Goal: Information Seeking & Learning: Check status

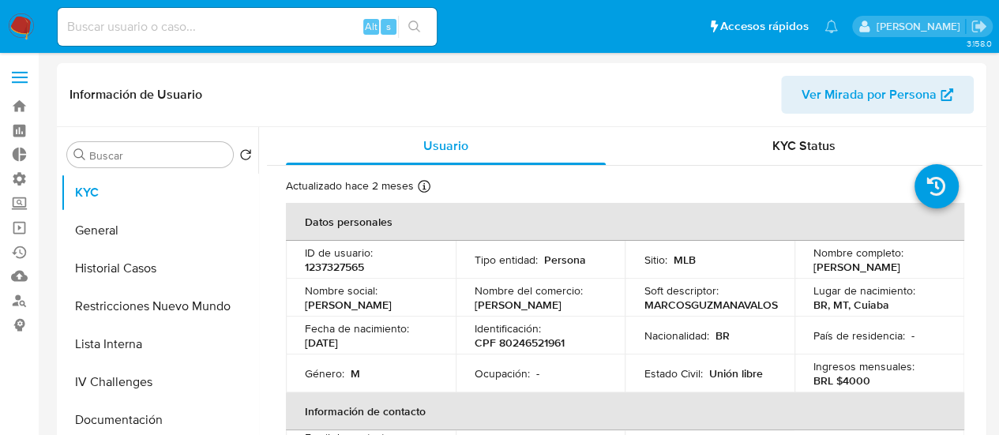
select select "10"
click at [128, 282] on button "Historial Casos" at bounding box center [153, 268] width 185 height 38
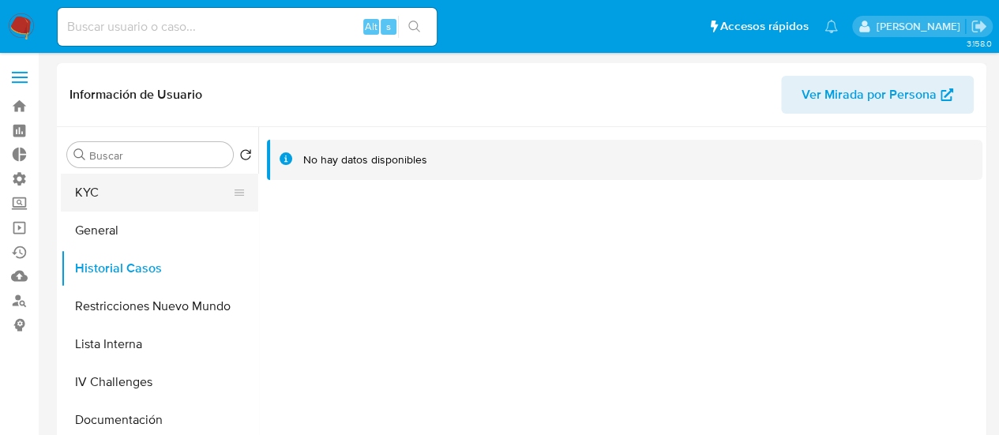
click at [113, 192] on button "KYC" at bounding box center [153, 193] width 185 height 38
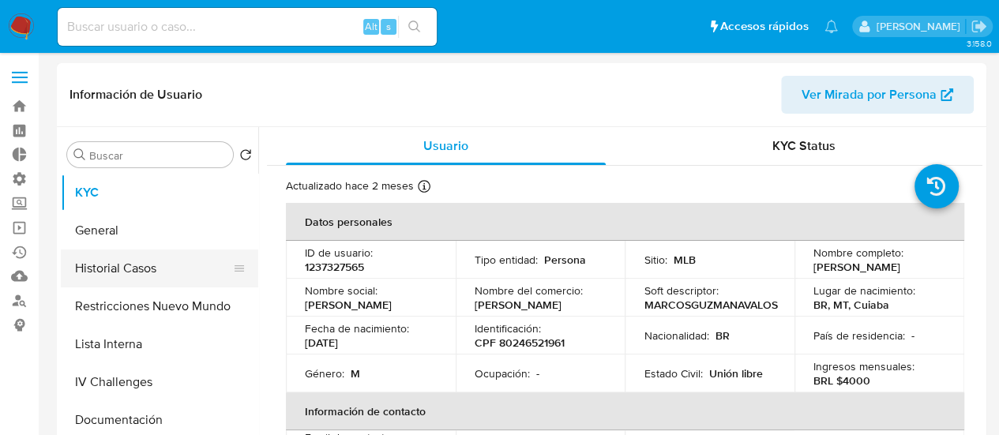
click at [163, 274] on button "Historial Casos" at bounding box center [153, 268] width 185 height 38
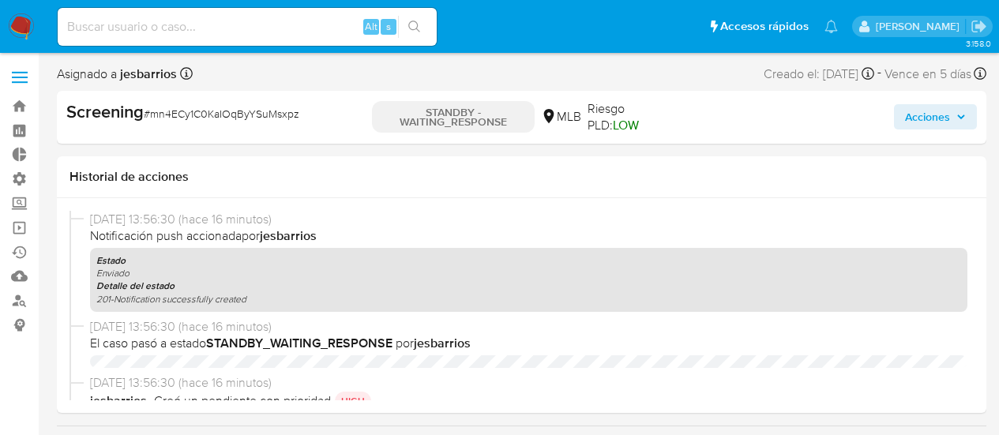
select select "10"
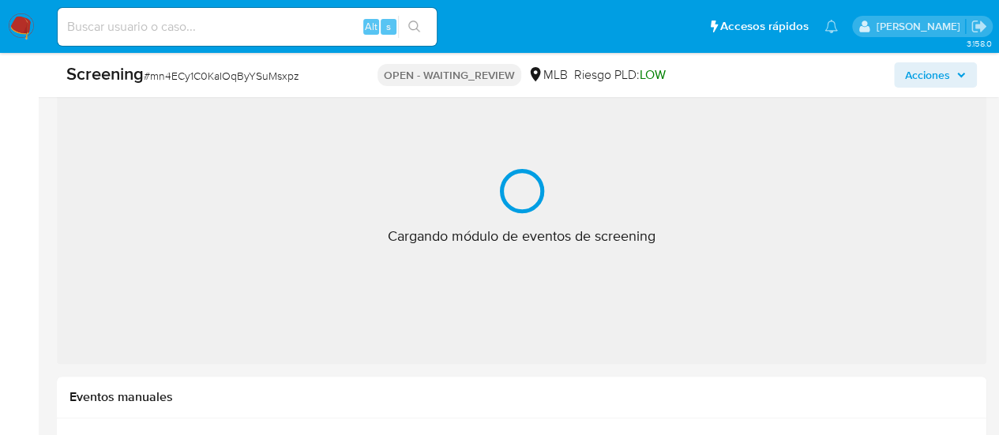
select select "10"
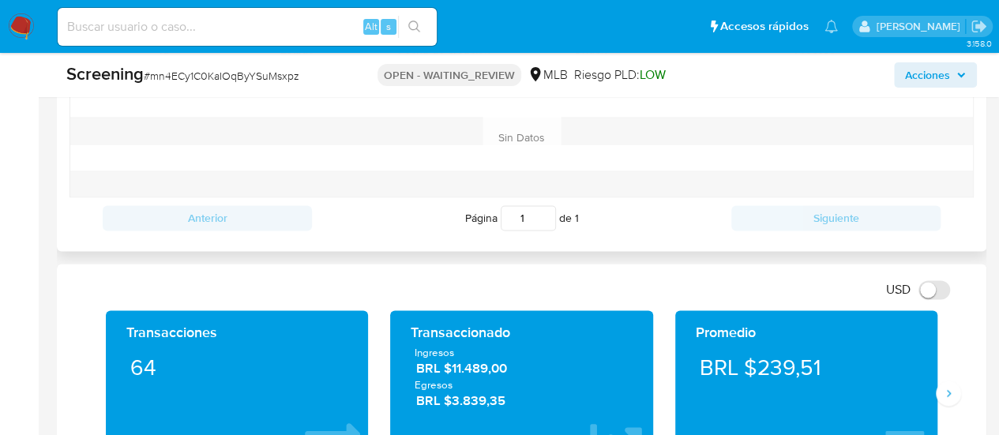
scroll to position [947, 0]
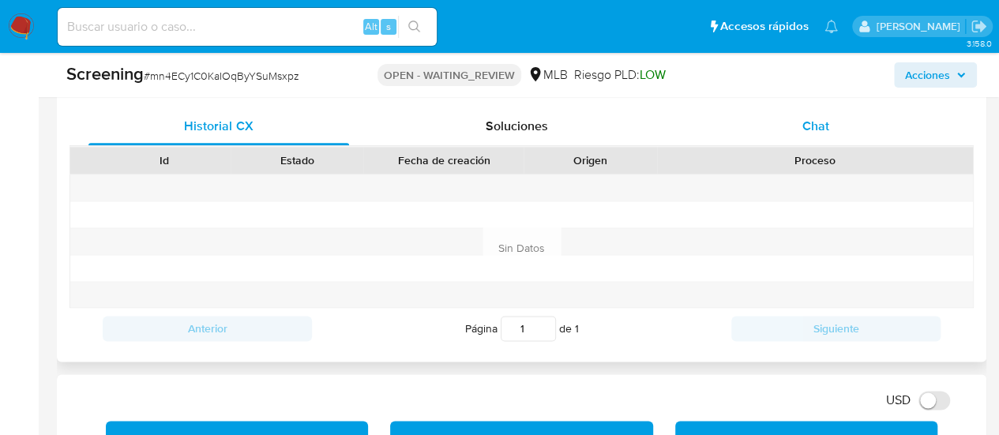
click at [822, 125] on span "Chat" at bounding box center [815, 126] width 27 height 18
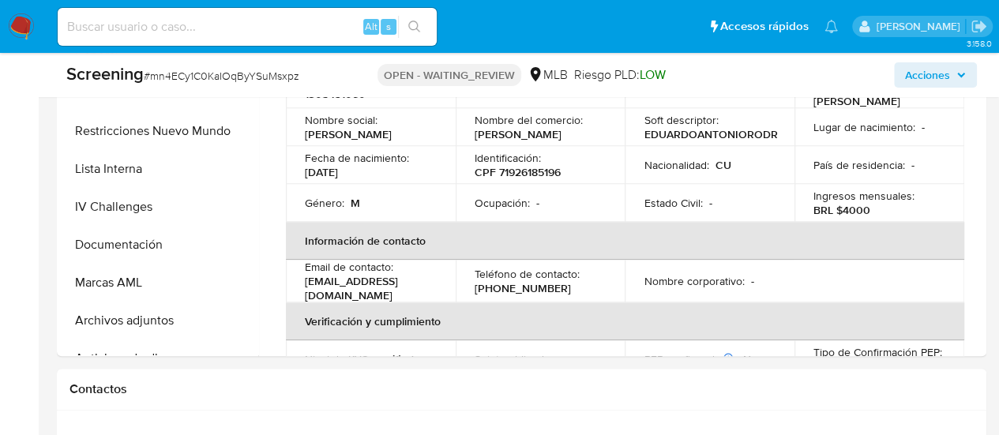
scroll to position [474, 0]
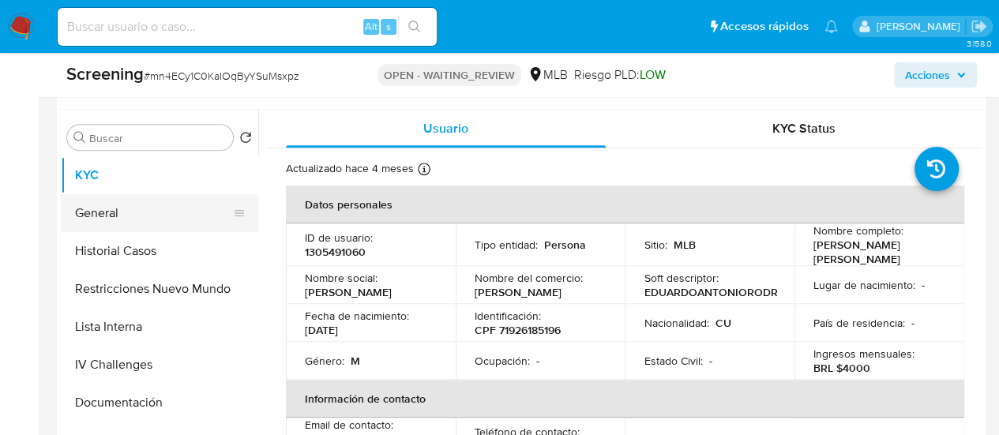
click at [104, 222] on button "General" at bounding box center [153, 213] width 185 height 38
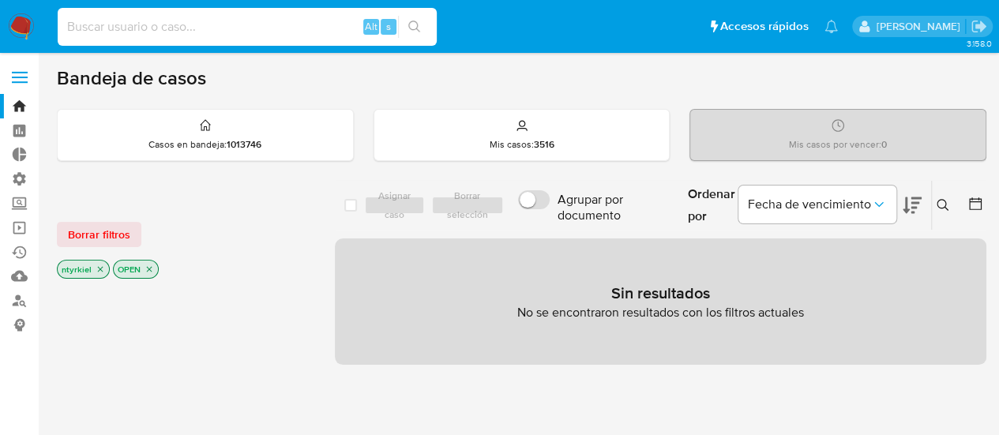
click at [224, 31] on input at bounding box center [247, 27] width 379 height 21
paste input "1298083560"
type input "1298083560"
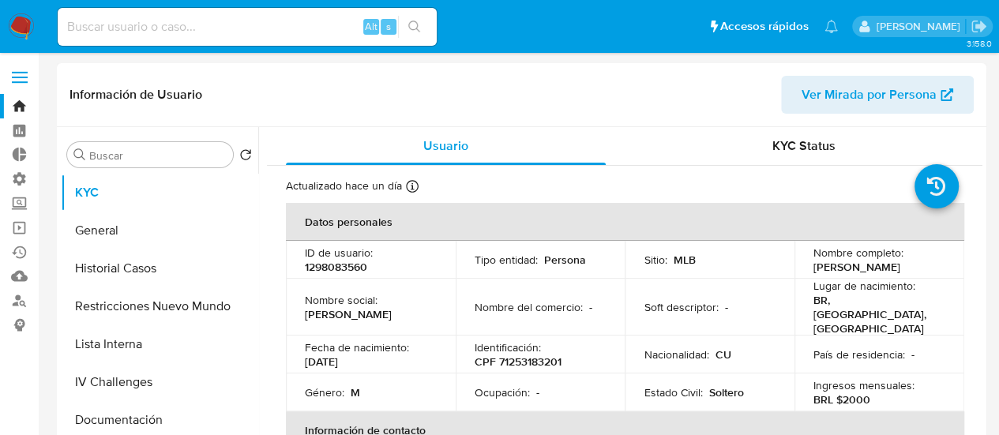
select select "10"
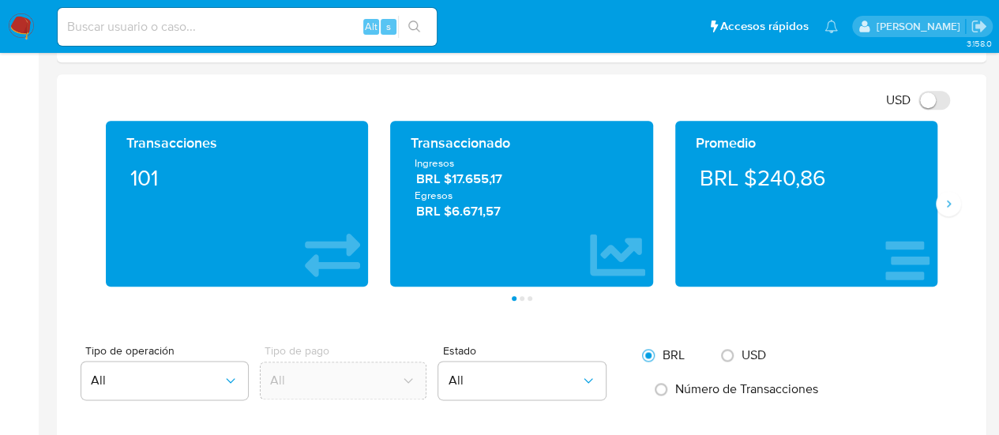
scroll to position [1342, 0]
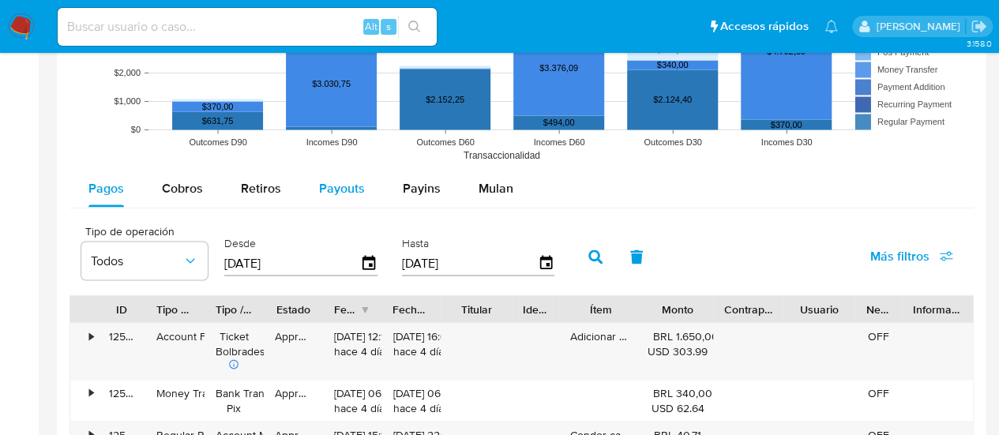
click at [332, 181] on span "Payouts" at bounding box center [342, 187] width 46 height 18
select select "10"
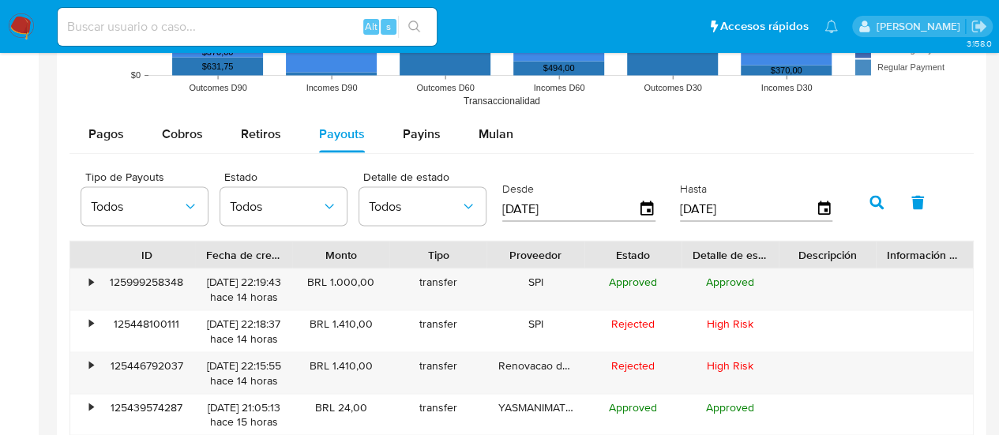
scroll to position [1421, 0]
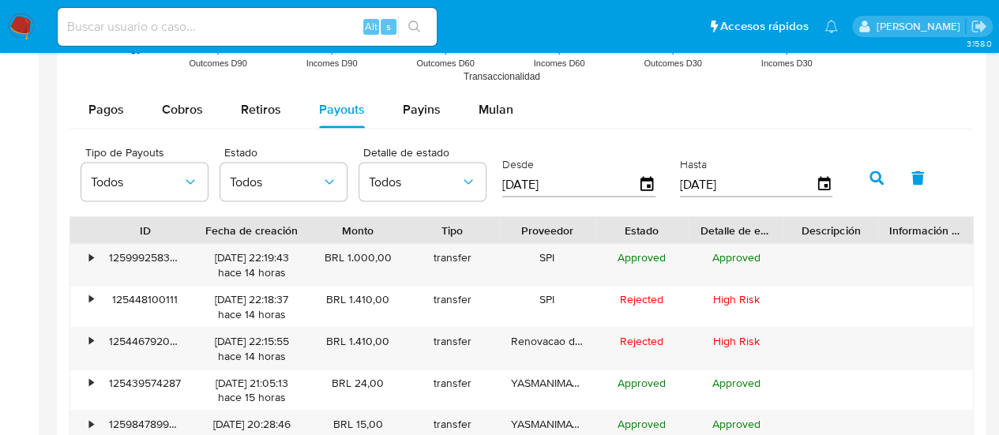
drag, startPoint x: 298, startPoint y: 226, endPoint x: 319, endPoint y: 227, distance: 20.6
click at [319, 227] on div at bounding box center [310, 229] width 28 height 27
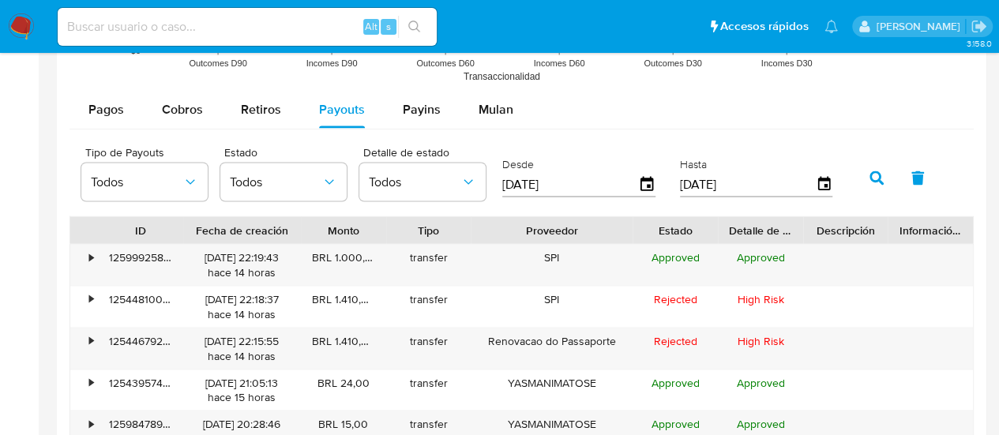
drag, startPoint x: 607, startPoint y: 221, endPoint x: 674, endPoint y: 220, distance: 67.1
click at [674, 220] on div "ID Fecha de creación Monto Tipo Proveedor Estado Detalle de estado Descripción …" at bounding box center [521, 229] width 902 height 27
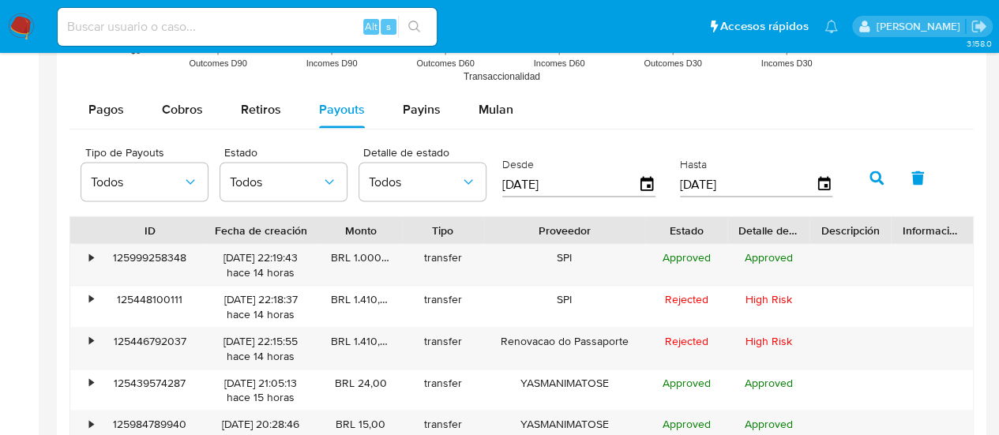
drag, startPoint x: 182, startPoint y: 224, endPoint x: 201, endPoint y: 217, distance: 20.2
click at [201, 217] on div at bounding box center [202, 229] width 28 height 27
click at [332, 179] on icon "button" at bounding box center [329, 182] width 16 height 16
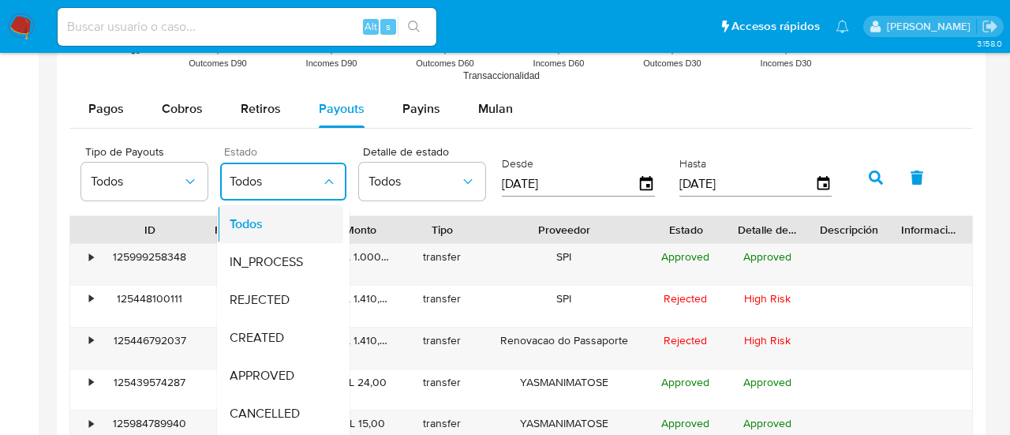
click at [273, 215] on div "Todos" at bounding box center [276, 224] width 92 height 38
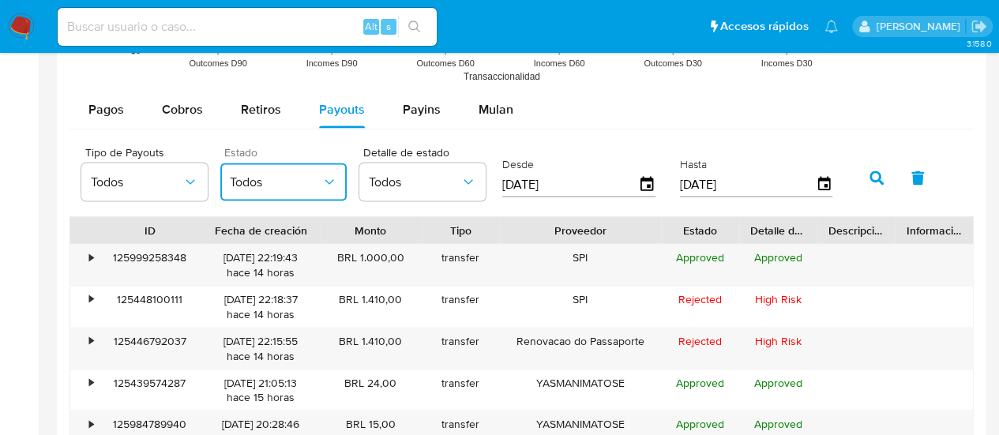
drag, startPoint x: 393, startPoint y: 228, endPoint x: 413, endPoint y: 228, distance: 19.7
click at [413, 228] on div at bounding box center [421, 229] width 28 height 27
click at [86, 252] on div "•" at bounding box center [84, 264] width 28 height 41
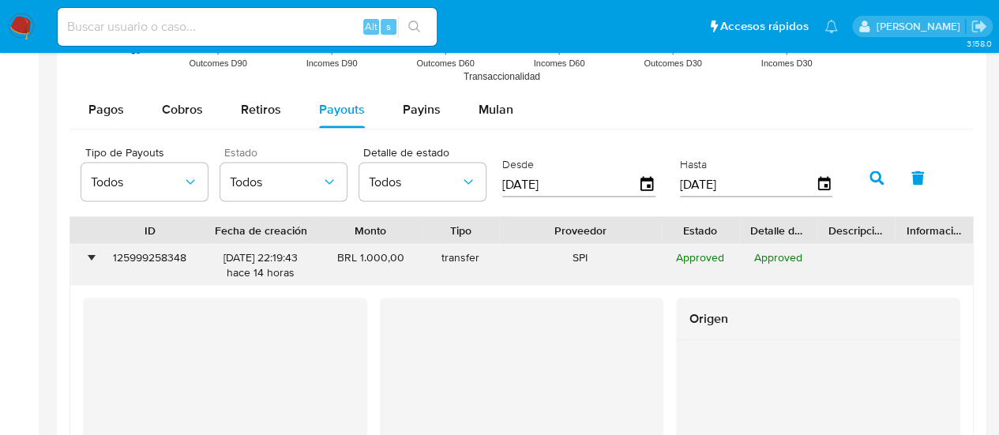
click at [86, 252] on div "•" at bounding box center [84, 264] width 28 height 41
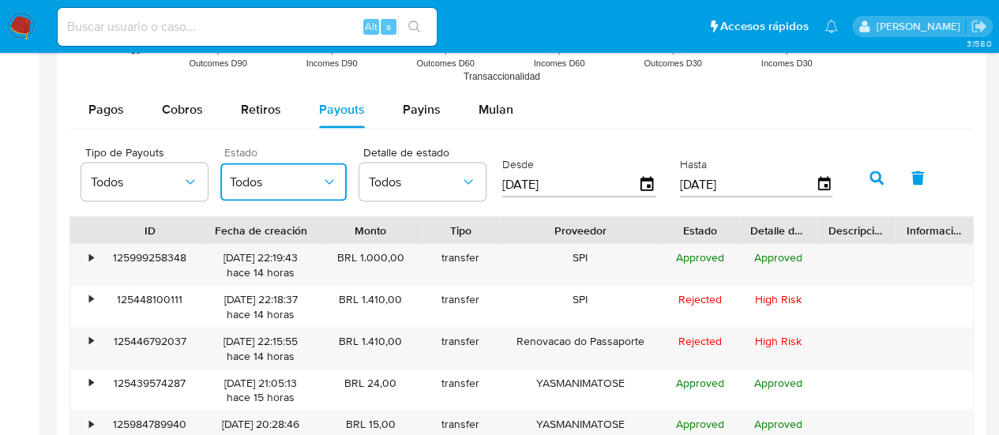
click at [264, 179] on span "Todos" at bounding box center [276, 182] width 92 height 16
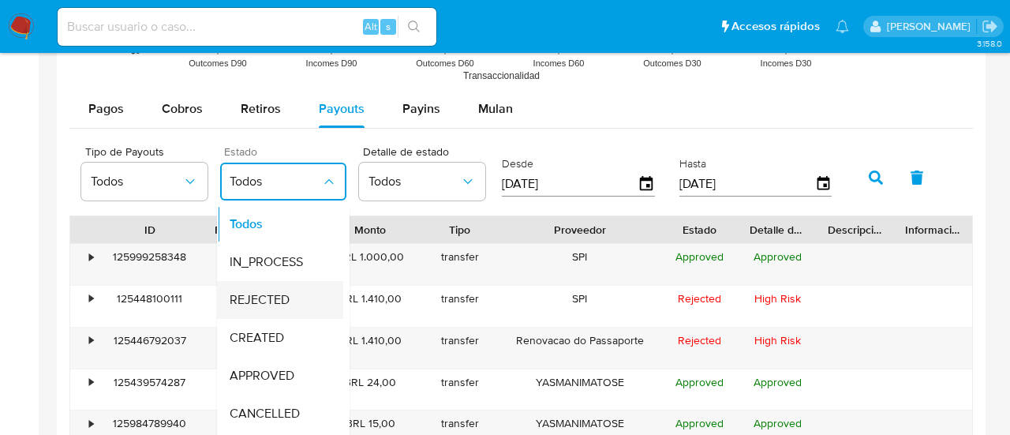
click at [264, 292] on span "REJECTED" at bounding box center [260, 300] width 60 height 16
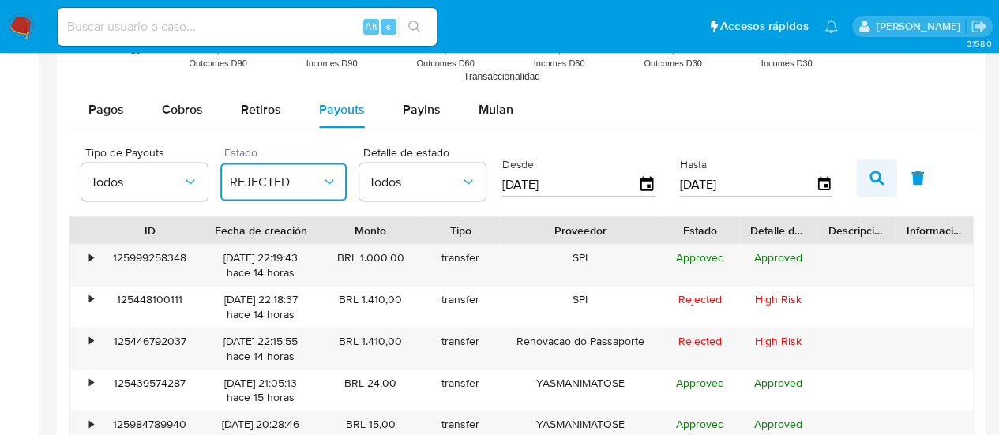
click at [879, 171] on icon "button" at bounding box center [876, 178] width 14 height 14
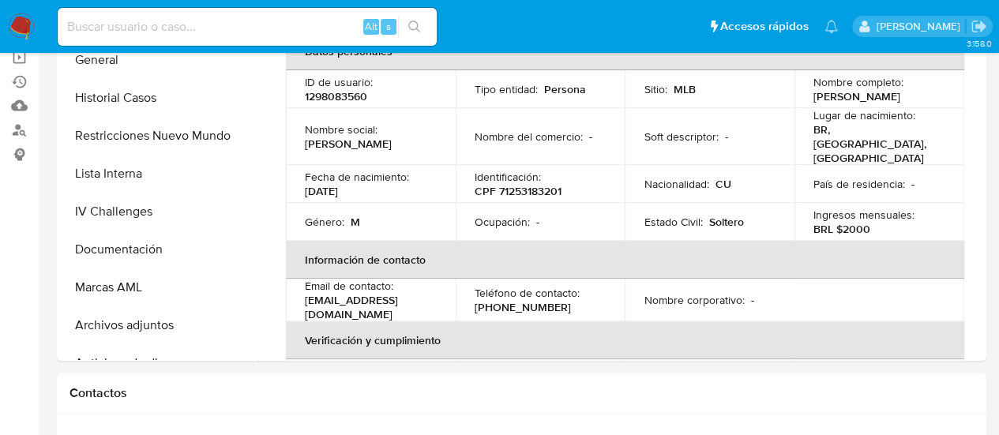
scroll to position [0, 0]
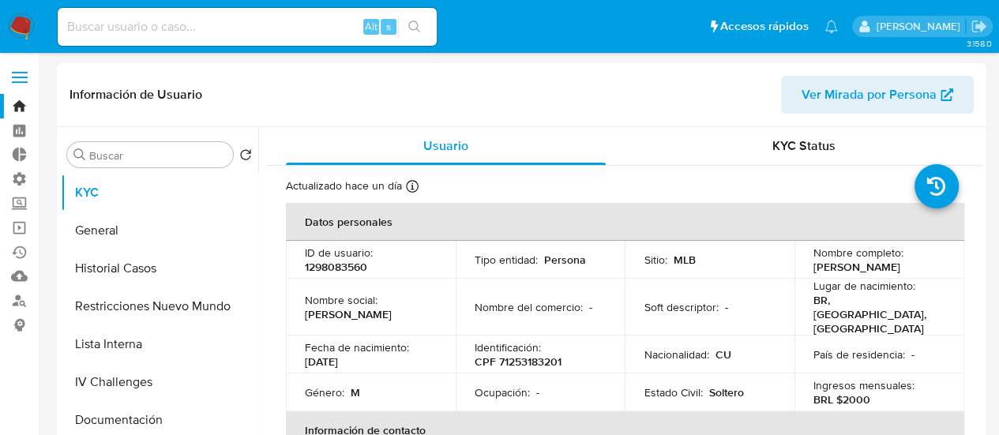
click at [339, 263] on p "1298083560" at bounding box center [336, 267] width 62 height 14
copy p "1298083560"
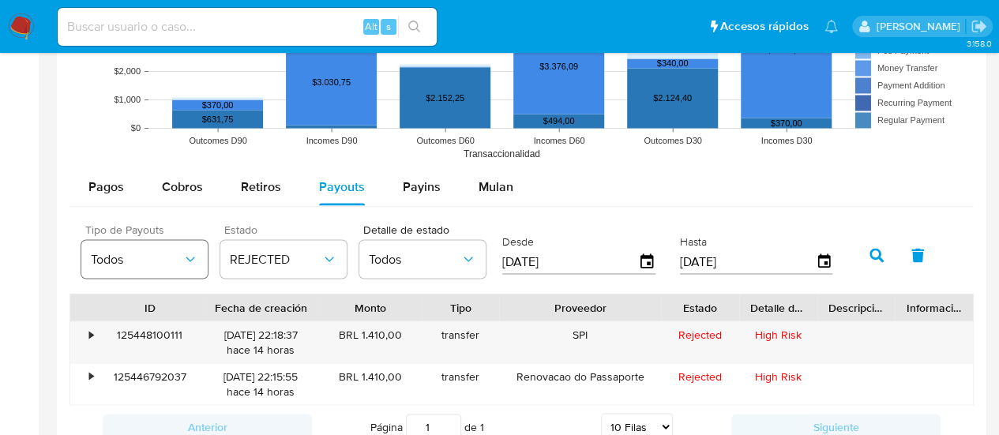
scroll to position [1421, 0]
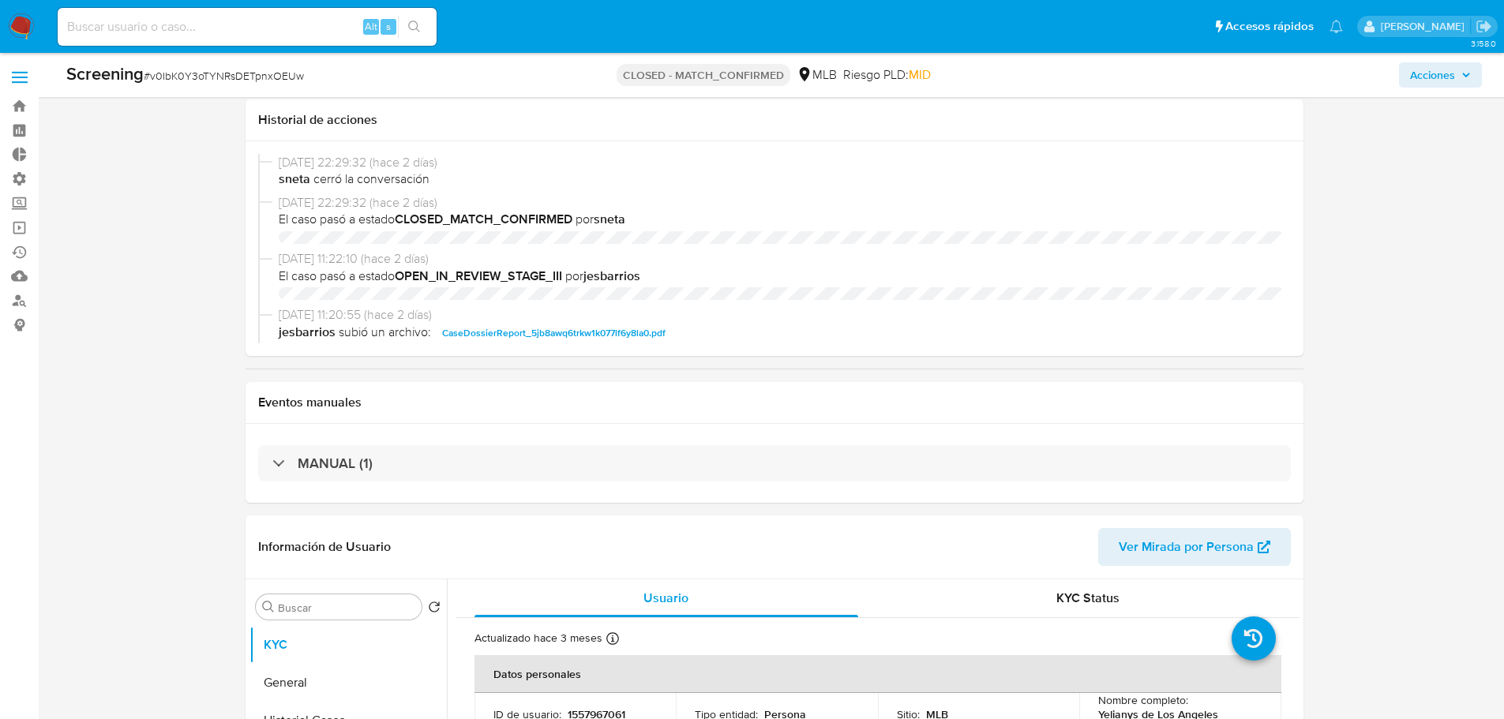
select select "10"
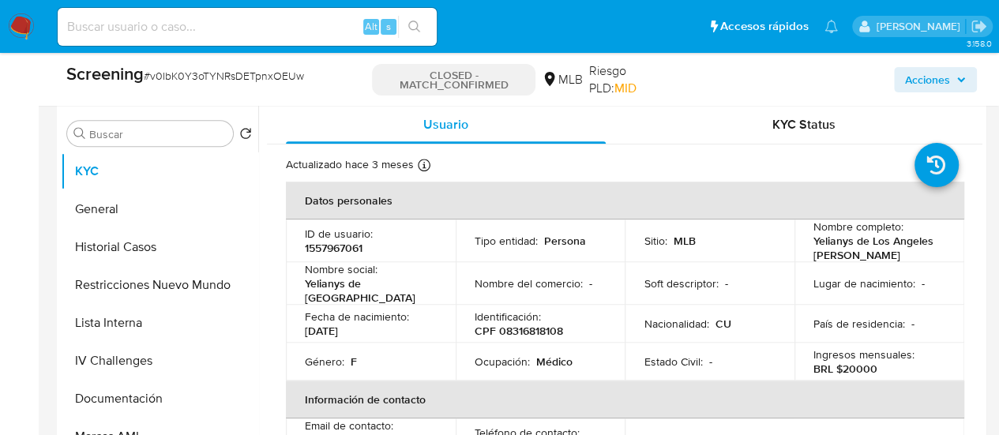
drag, startPoint x: 889, startPoint y: 257, endPoint x: 810, endPoint y: 245, distance: 79.7
click at [813, 245] on p "Yelianys de Los Angeles Serrano Estrada" at bounding box center [876, 248] width 126 height 28
copy p "Yelianys de Los Angeles Serrano Estrada"
click at [153, 375] on button "IV Challenges" at bounding box center [153, 361] width 185 height 38
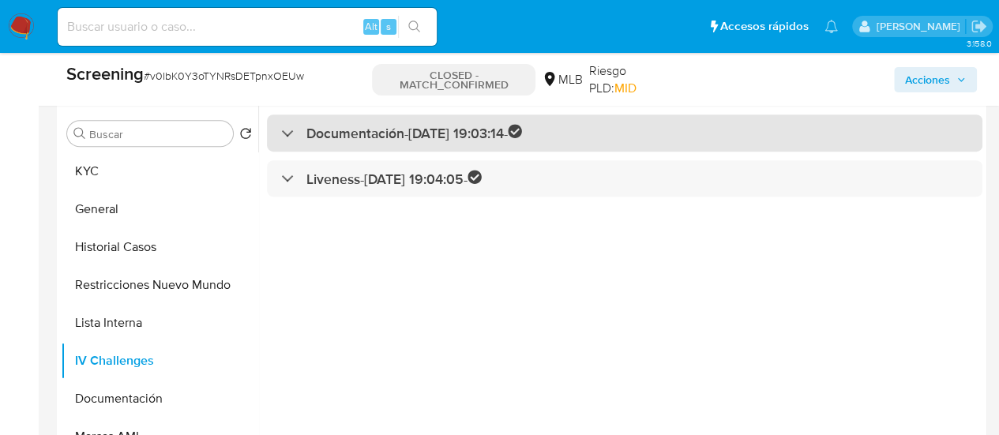
click at [405, 141] on h3 "Documentación - 22/10/2024 19:03:14 -" at bounding box center [413, 133] width 215 height 18
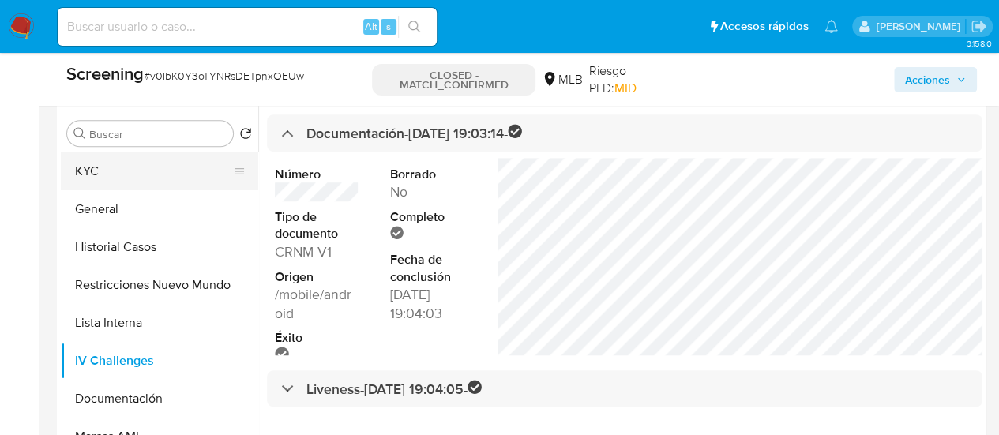
click at [112, 161] on button "KYC" at bounding box center [153, 171] width 185 height 38
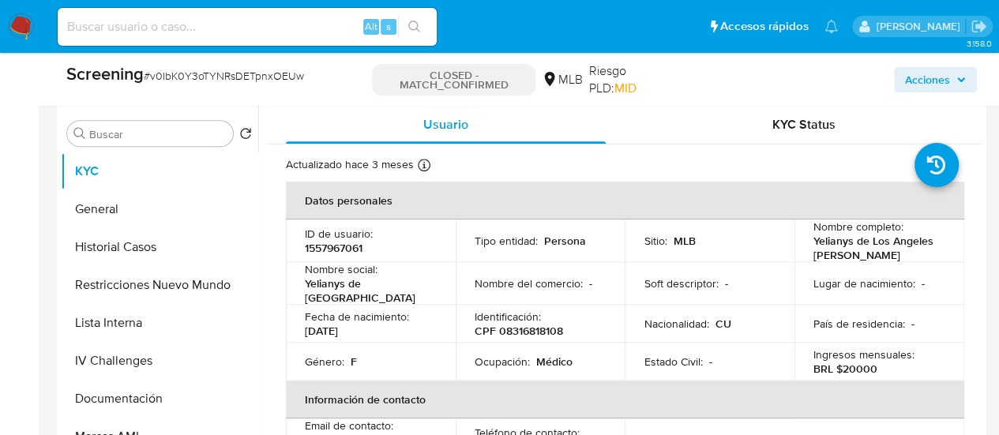
click at [343, 249] on p "1557967061" at bounding box center [334, 248] width 58 height 14
copy p "1557967061"
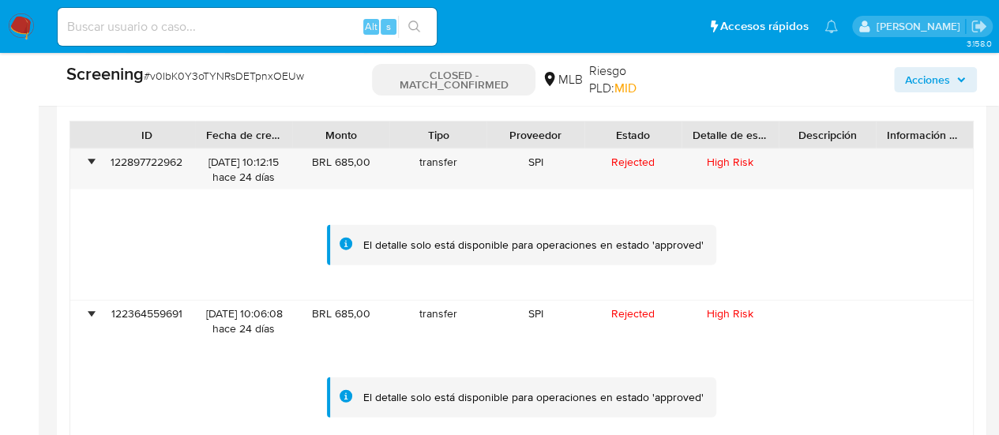
scroll to position [1816, 0]
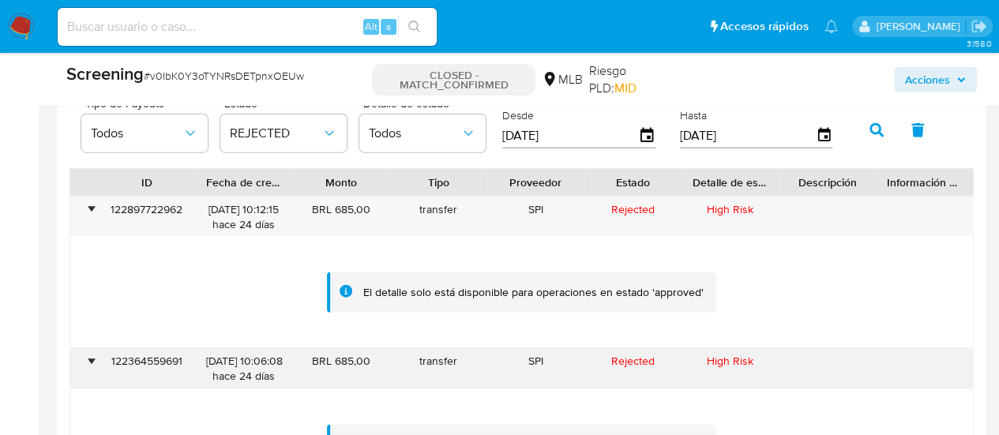
click at [148, 365] on div "122364559691" at bounding box center [146, 368] width 97 height 41
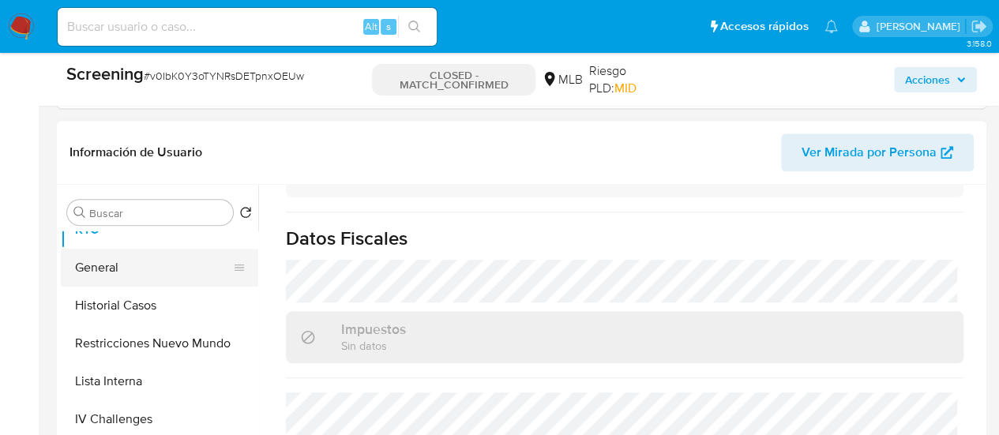
scroll to position [0, 0]
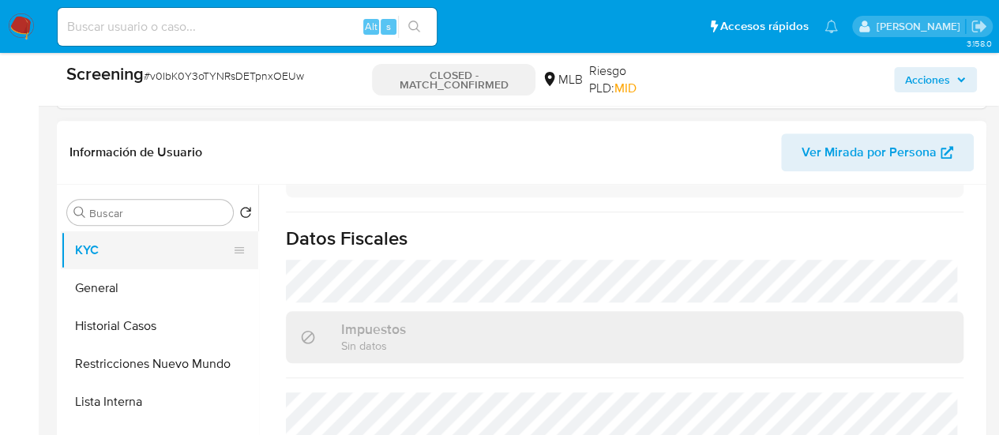
click at [115, 253] on button "KYC" at bounding box center [153, 250] width 185 height 38
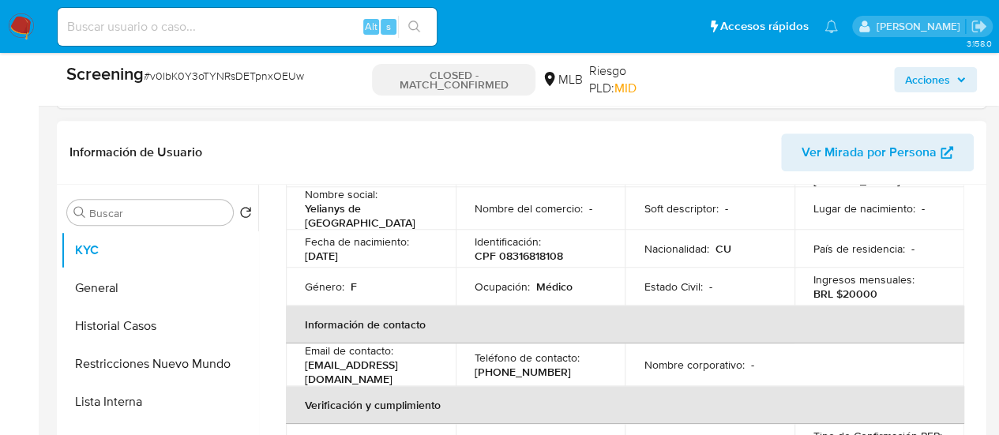
scroll to position [36, 0]
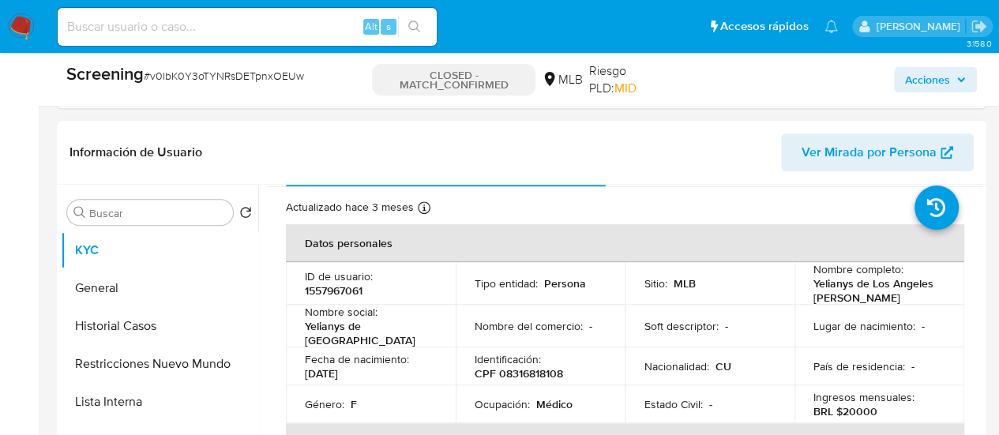
click at [544, 370] on p "CPF 08316818108" at bounding box center [518, 373] width 88 height 14
copy p "08316818108"
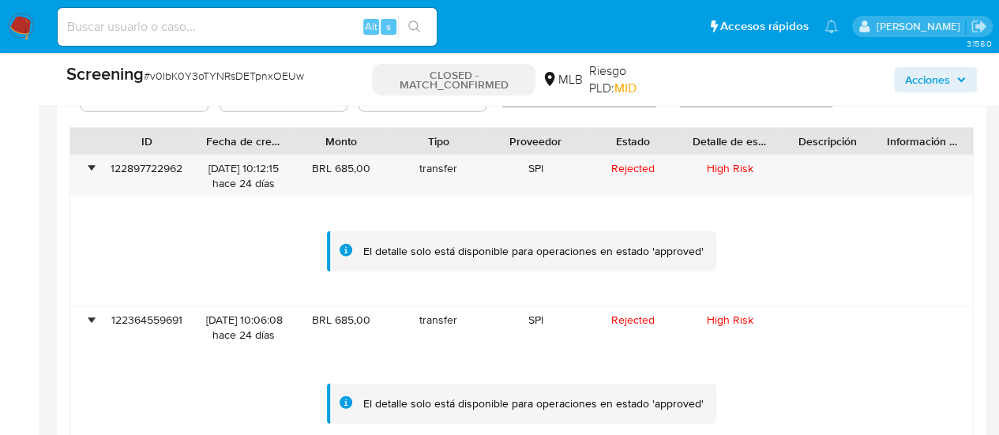
scroll to position [1817, 0]
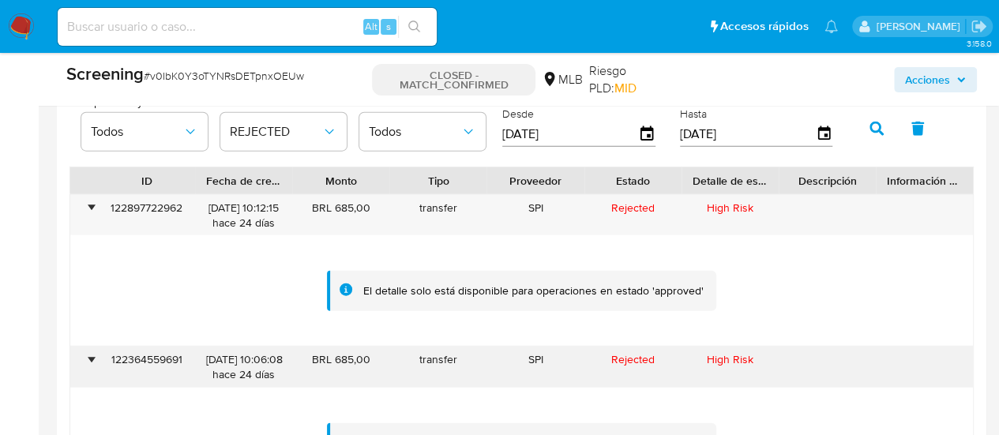
click at [150, 357] on div "122364559691" at bounding box center [146, 367] width 97 height 41
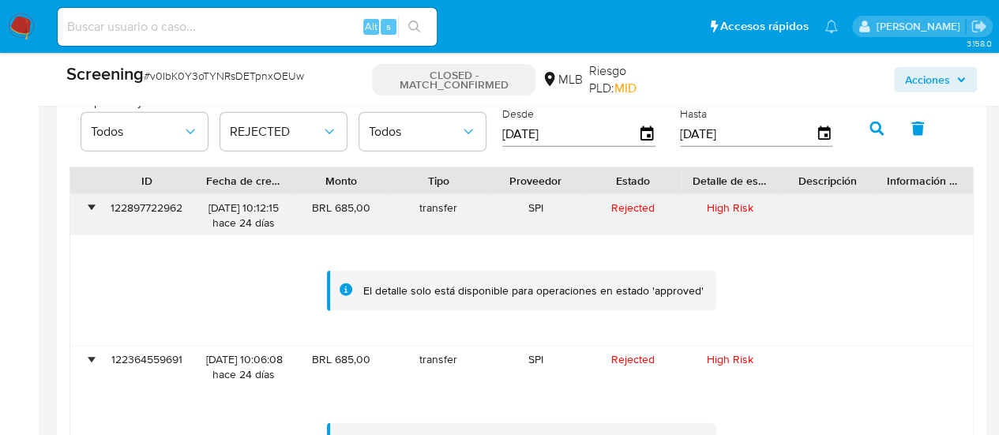
click at [167, 202] on div "122897722962" at bounding box center [146, 215] width 97 height 41
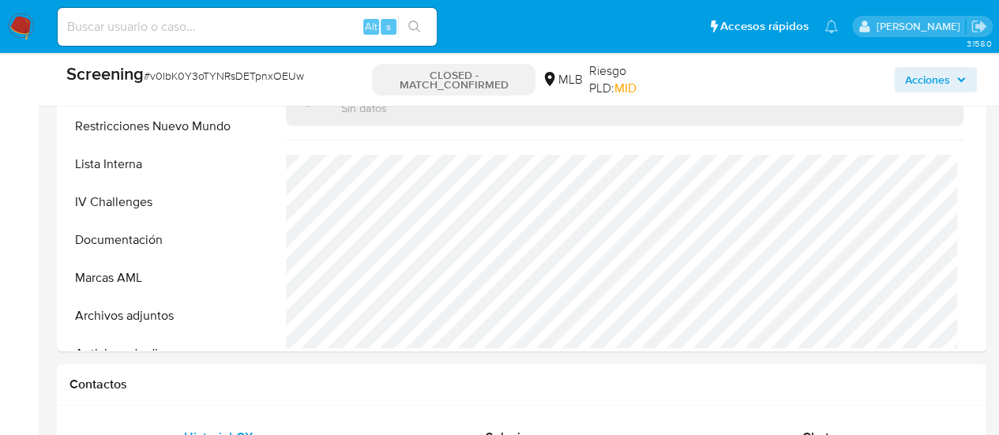
scroll to position [710, 0]
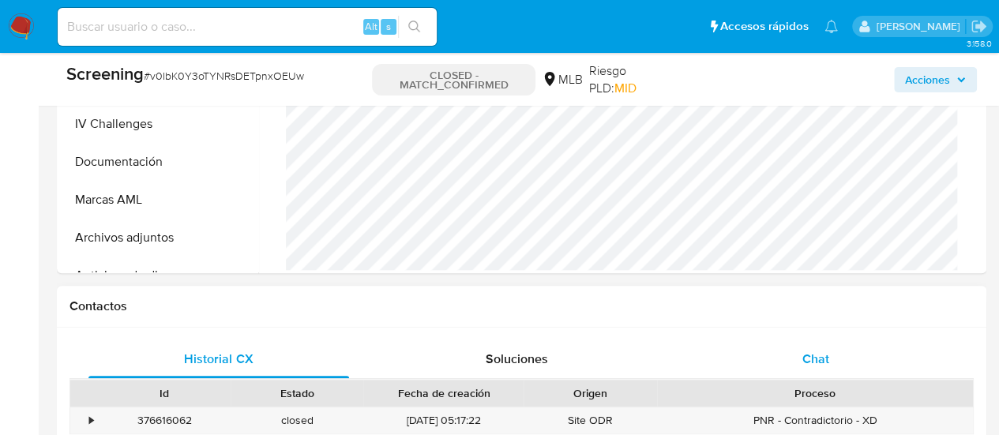
click at [802, 367] on div "Chat" at bounding box center [815, 359] width 260 height 38
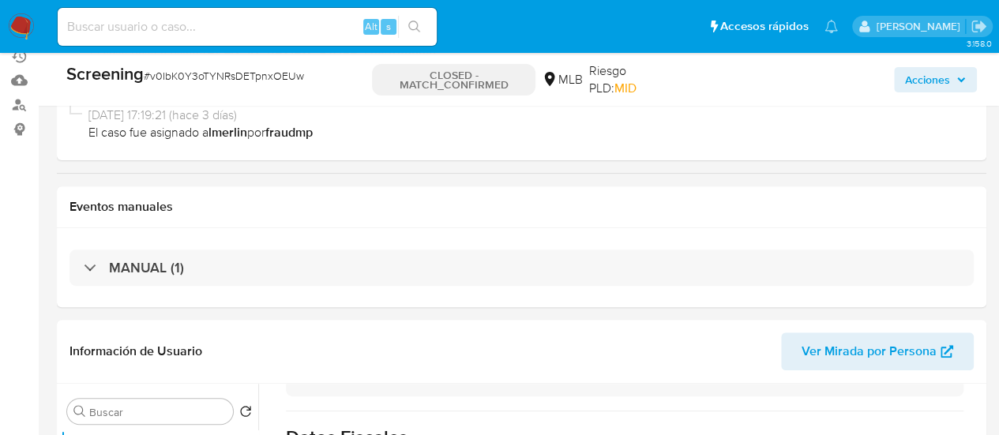
scroll to position [193, 0]
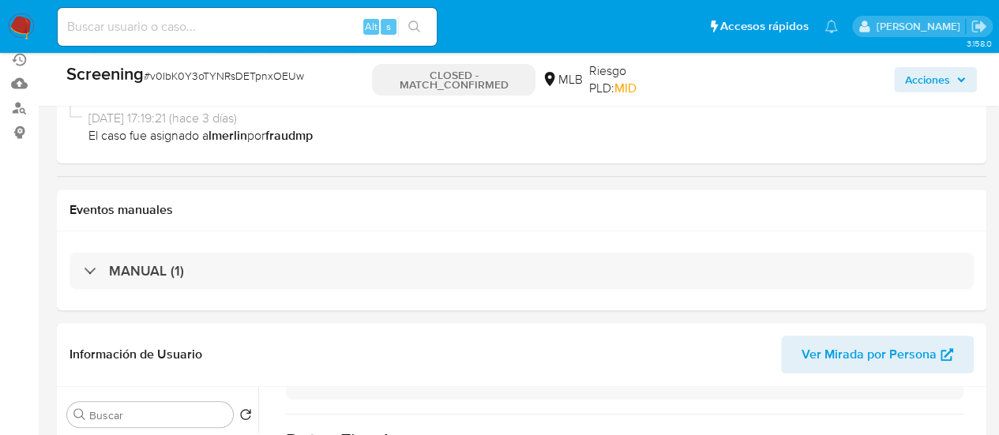
click at [628, 139] on span "El caso fue asignado a lmerlin por fraudmp" at bounding box center [527, 135] width 879 height 17
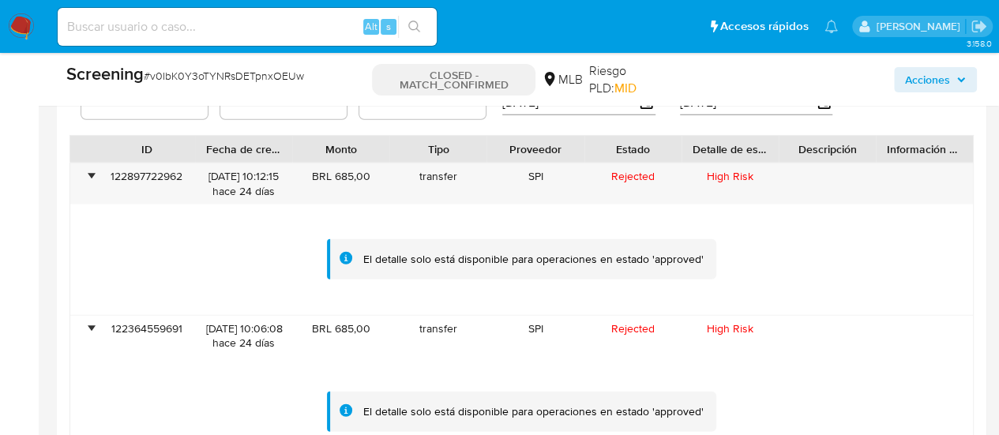
scroll to position [1944, 0]
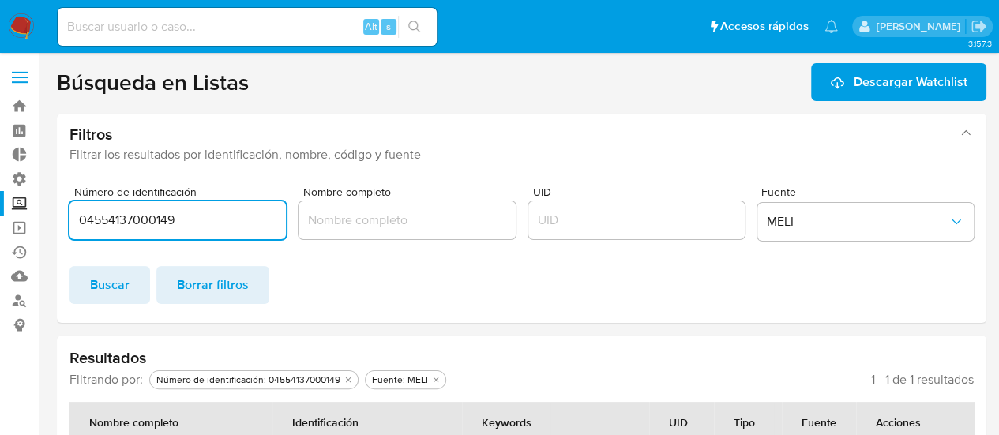
click at [139, 215] on input "04554137000149" at bounding box center [177, 220] width 216 height 21
